Goal: Information Seeking & Learning: Learn about a topic

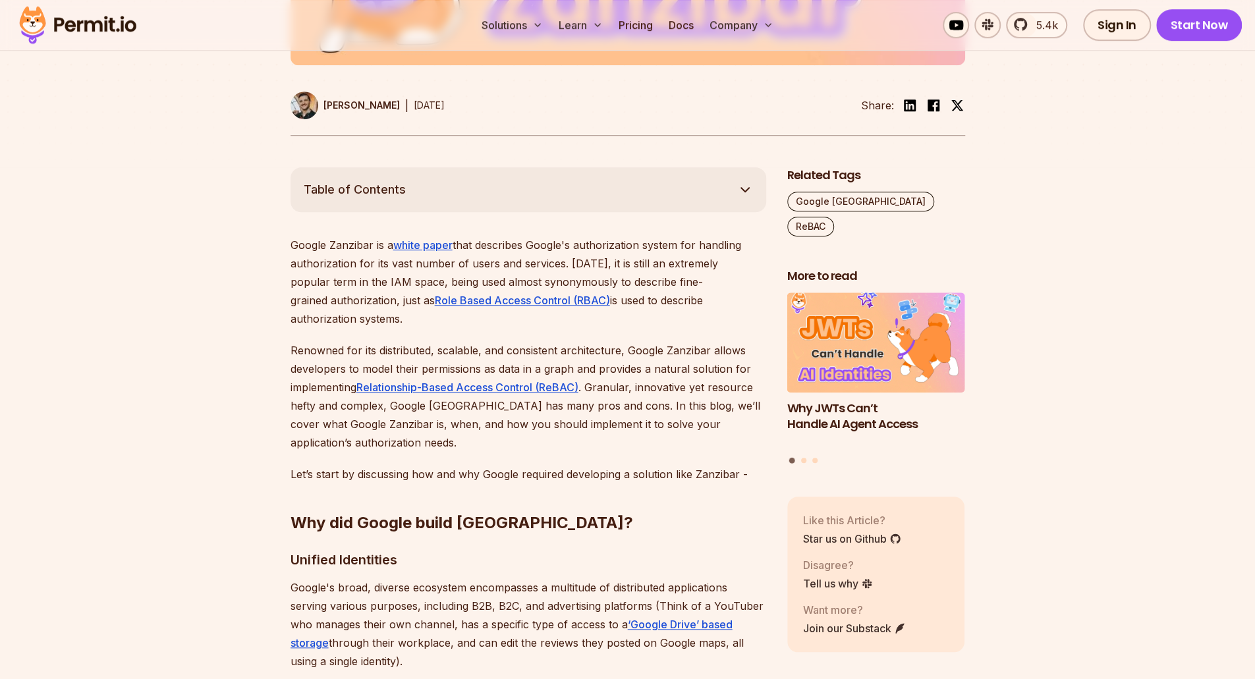
scroll to position [580, 0]
click at [408, 242] on link "white paper" at bounding box center [422, 243] width 59 height 13
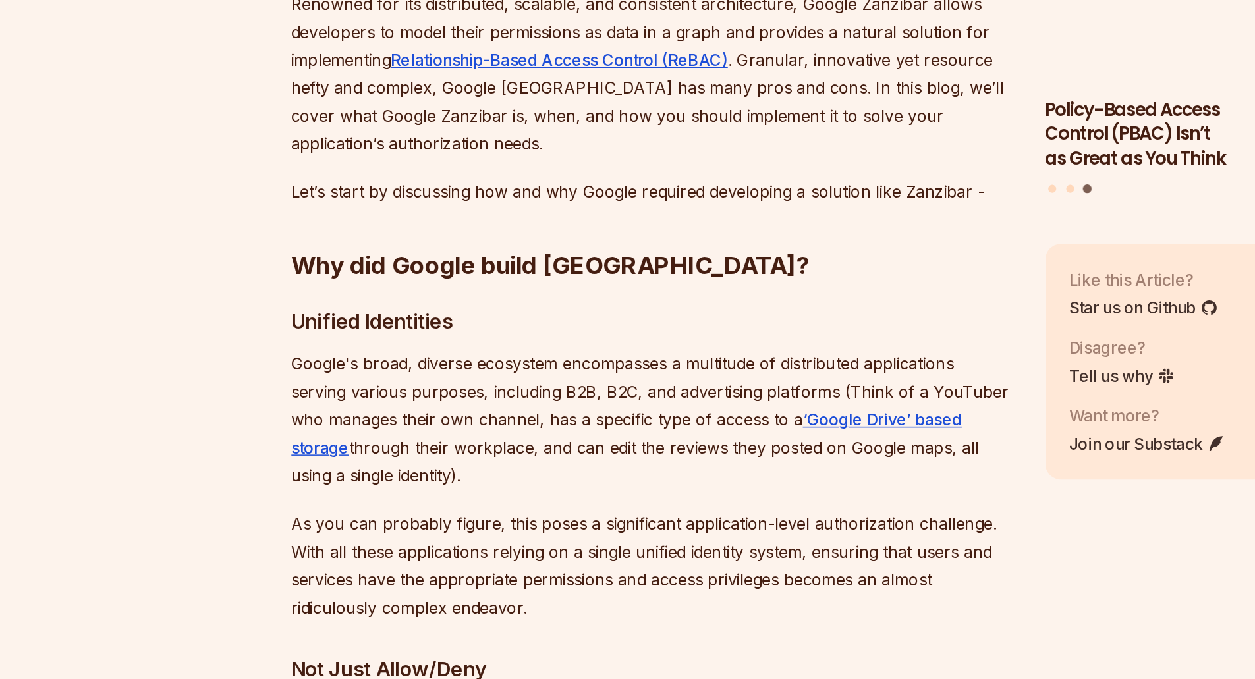
scroll to position [695, 0]
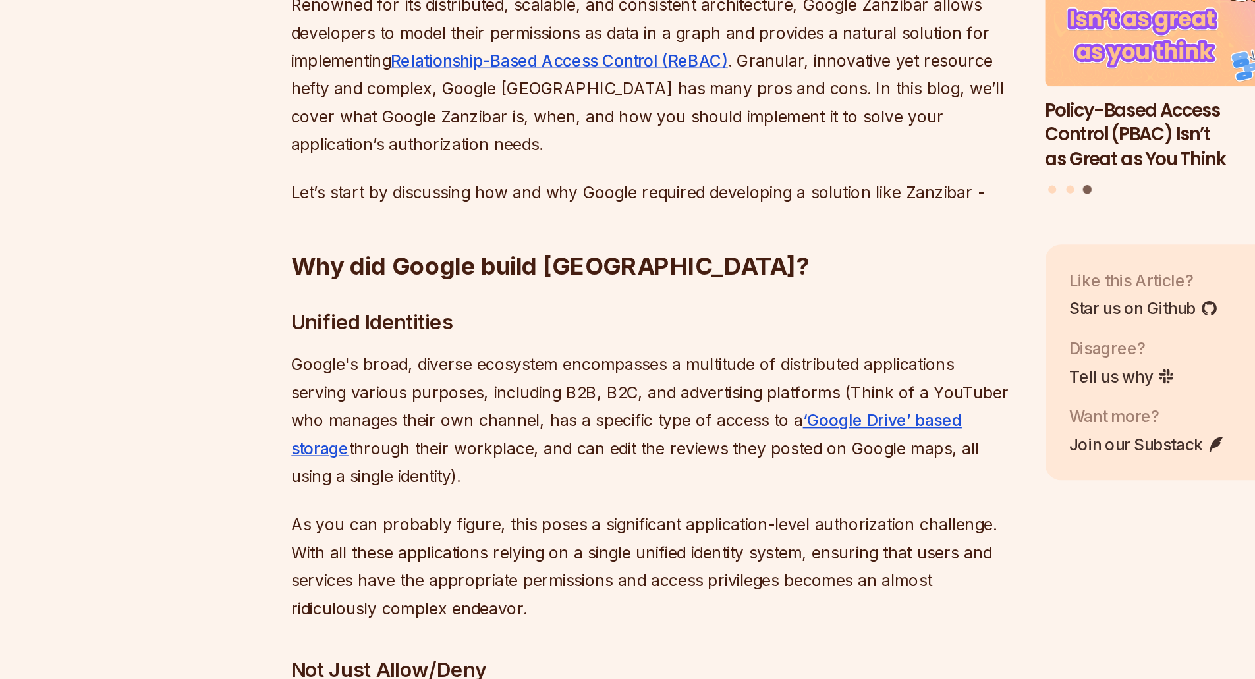
click at [292, 433] on h3 "Unified Identities" at bounding box center [527, 443] width 475 height 21
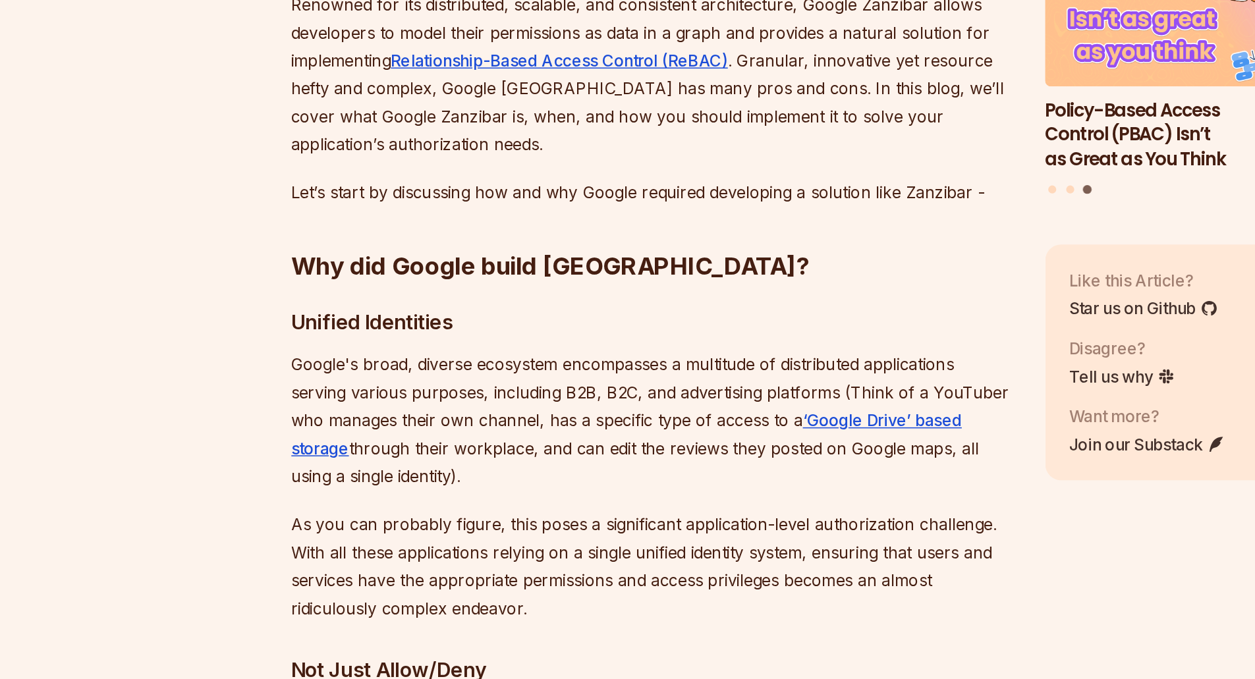
click at [298, 433] on h3 "Unified Identities" at bounding box center [527, 443] width 475 height 21
click at [289, 433] on div at bounding box center [289, 433] width 0 height 0
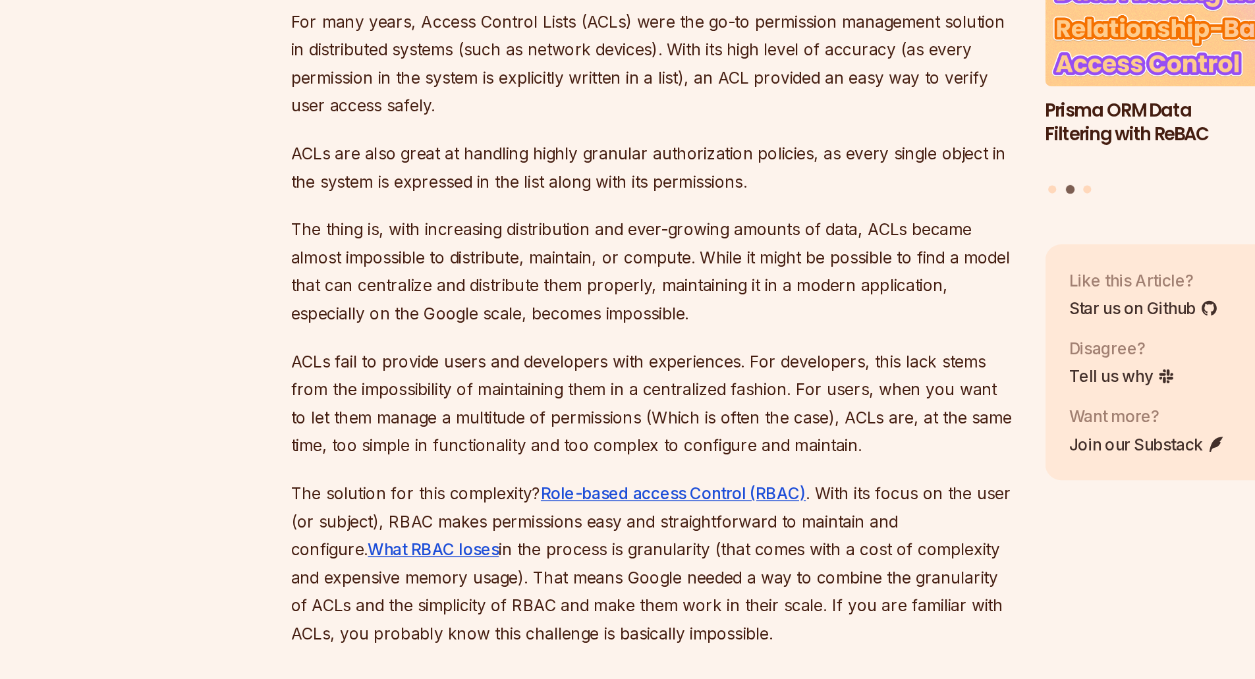
scroll to position [2202, 0]
